Goal: Submit feedback/report problem: Submit feedback/report problem

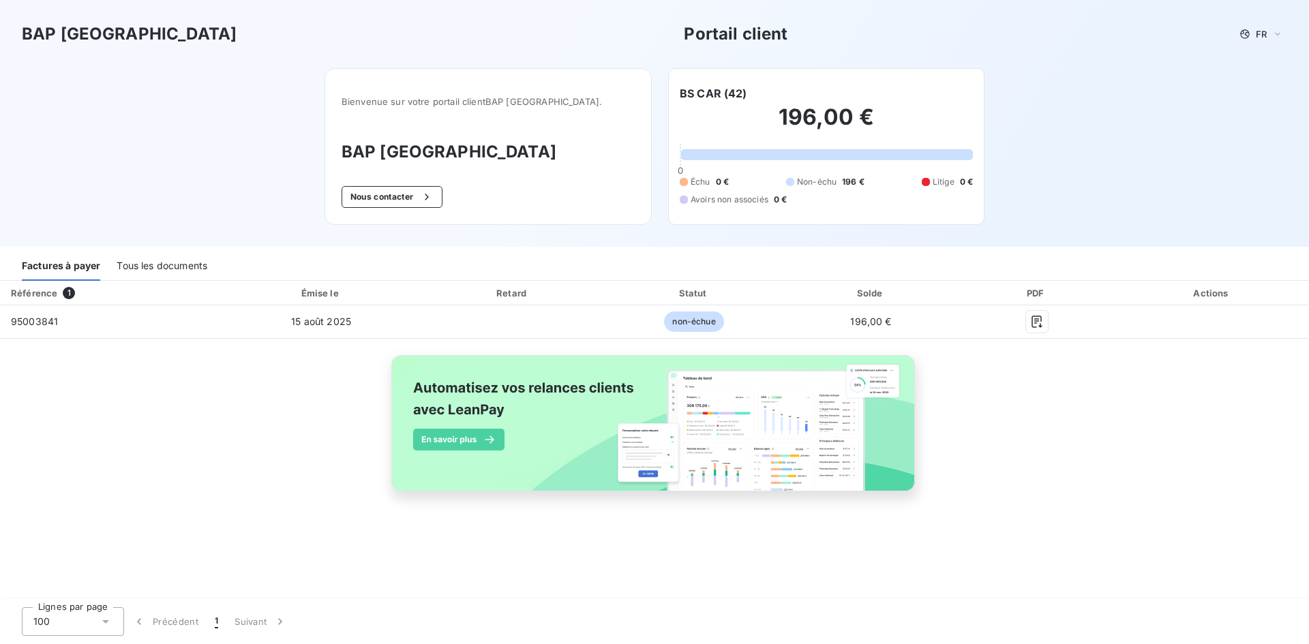
click at [170, 266] on div "Tous les documents" at bounding box center [162, 266] width 91 height 29
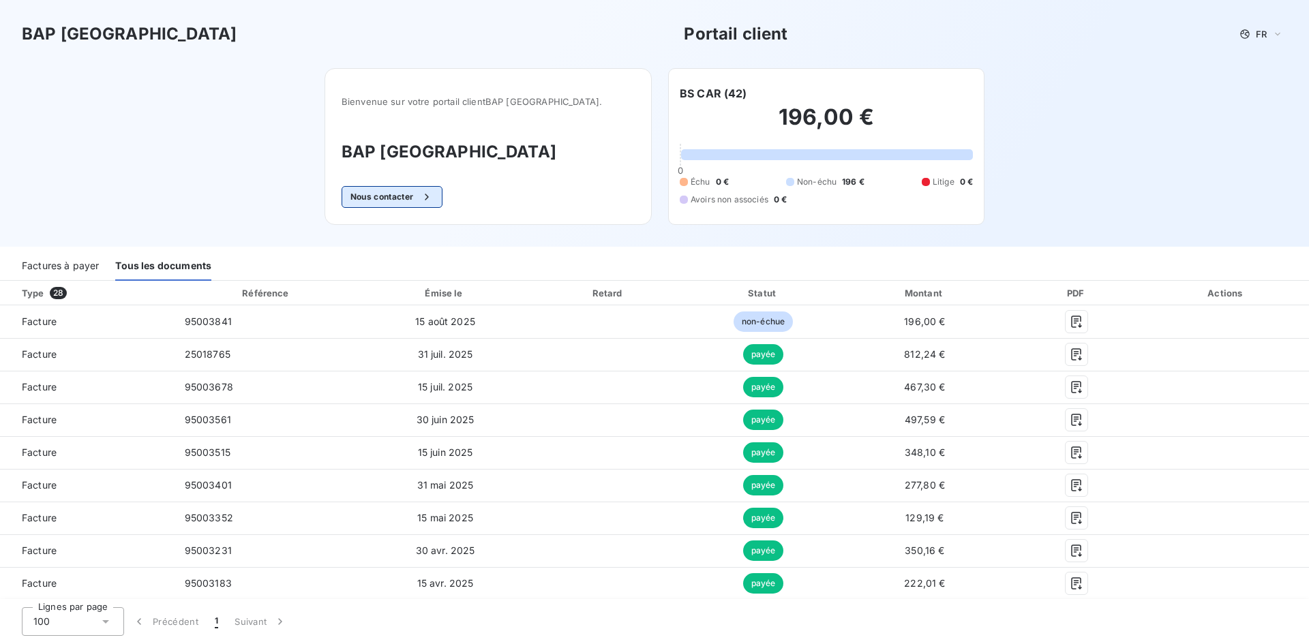
click at [440, 201] on button "Nous contacter" at bounding box center [392, 197] width 101 height 22
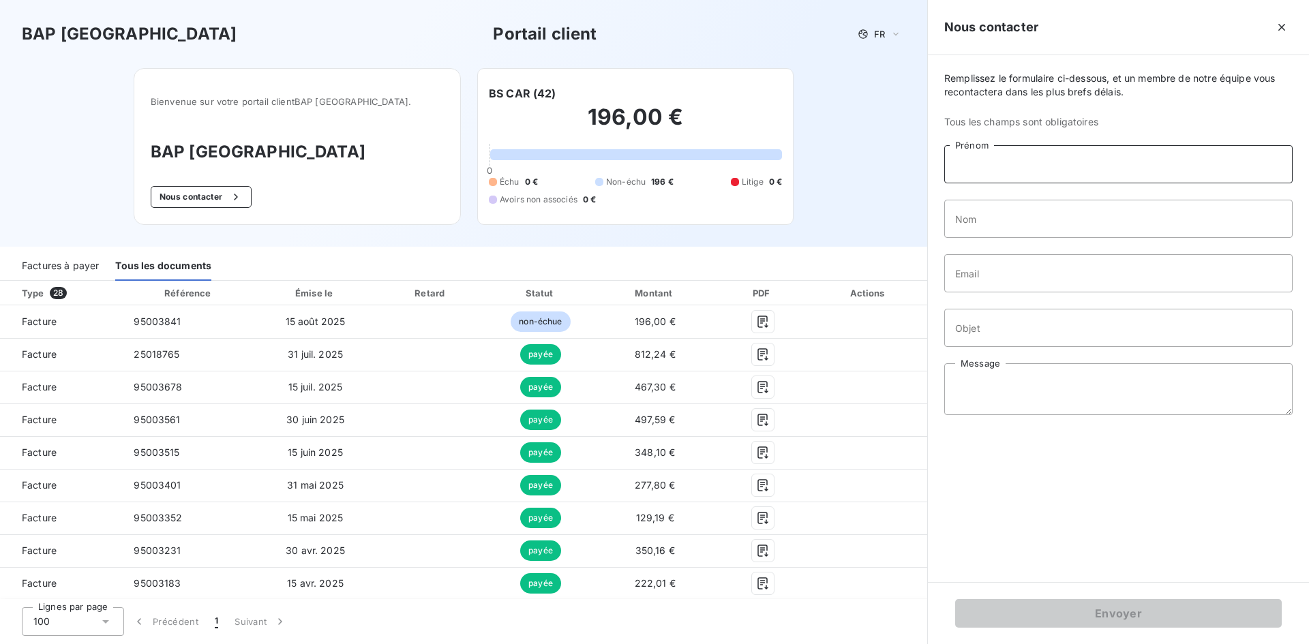
click at [1013, 166] on input "Prénom" at bounding box center [1118, 164] width 348 height 38
type input "[PERSON_NAME]"
type input "BENGRINE"
click at [1045, 271] on input "Email" at bounding box center [1118, 273] width 348 height 38
type input "[EMAIL_ADDRESS][DOMAIN_NAME]"
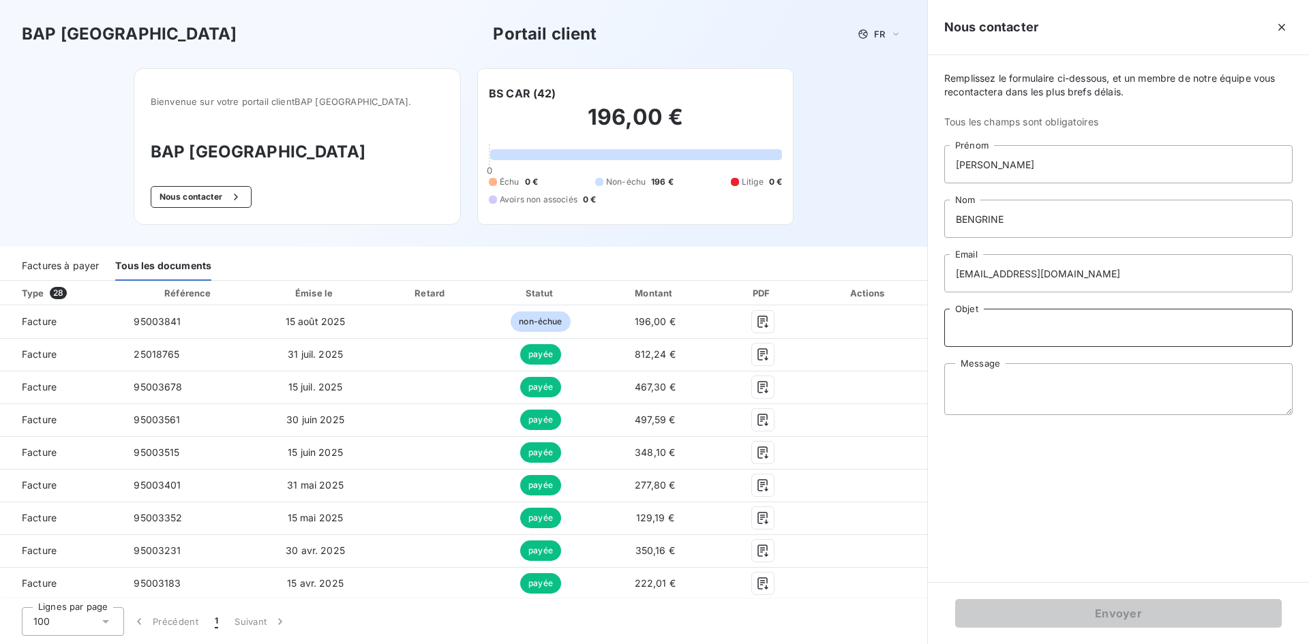
click at [1026, 334] on input "Objet" at bounding box center [1118, 328] width 348 height 38
type input "FACTURE"
click at [1026, 399] on textarea "Message" at bounding box center [1118, 389] width 348 height 52
type textarea "b"
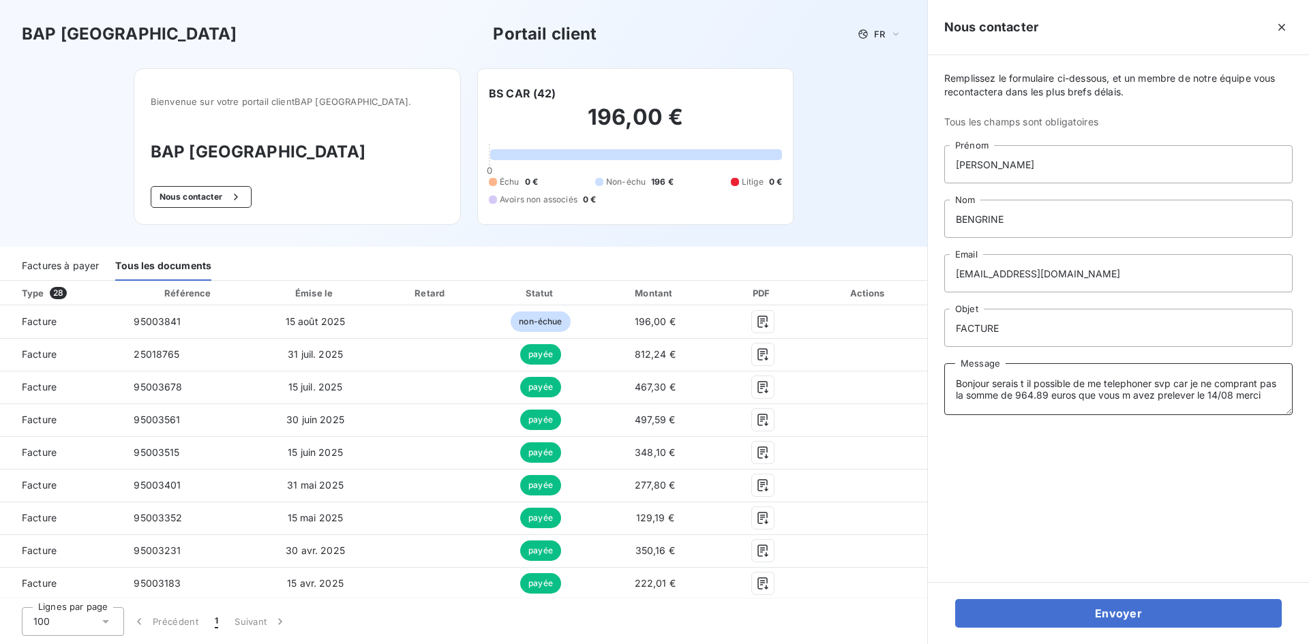
scroll to position [10, 0]
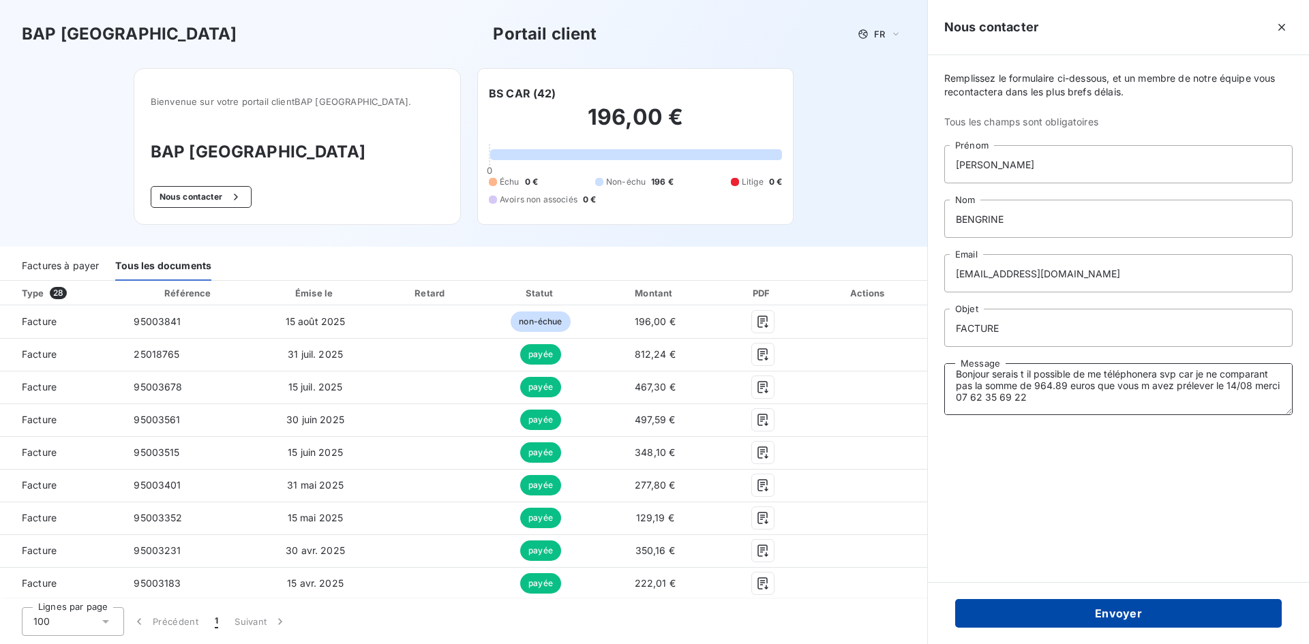
type textarea "Bonjour serais t il possible de me téléphonera svp car je ne comparant pas la s…"
click at [1122, 614] on button "Envoyer" at bounding box center [1118, 613] width 327 height 29
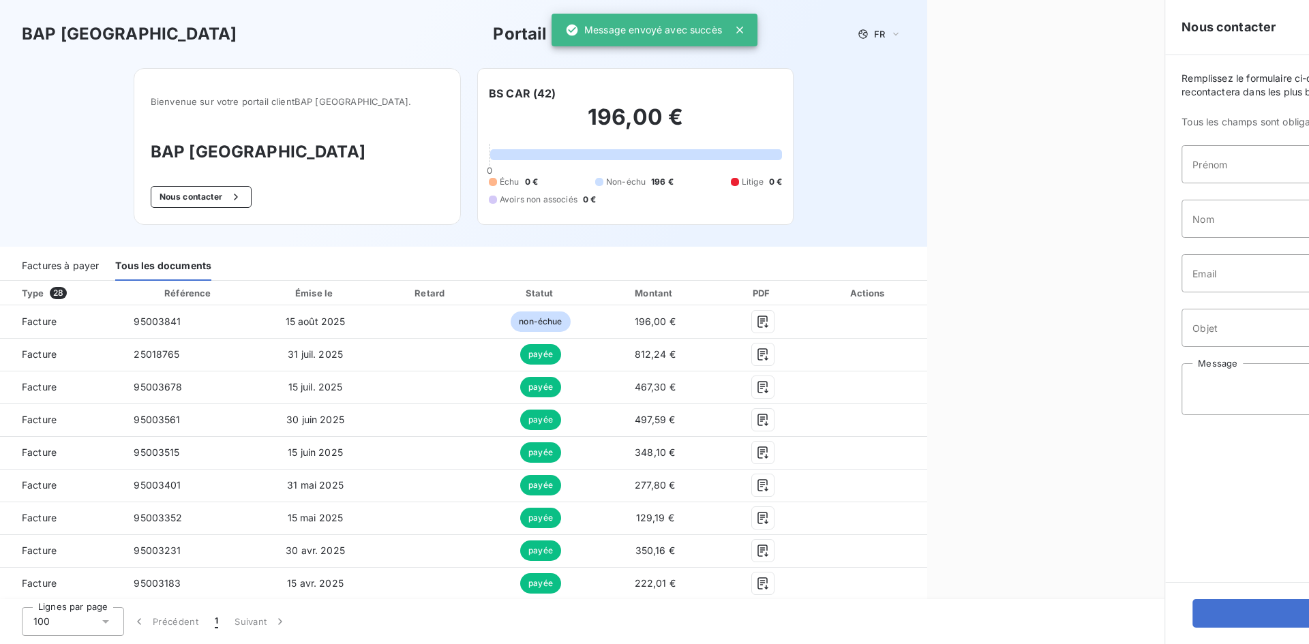
scroll to position [0, 0]
